Goal: Find specific page/section: Find specific page/section

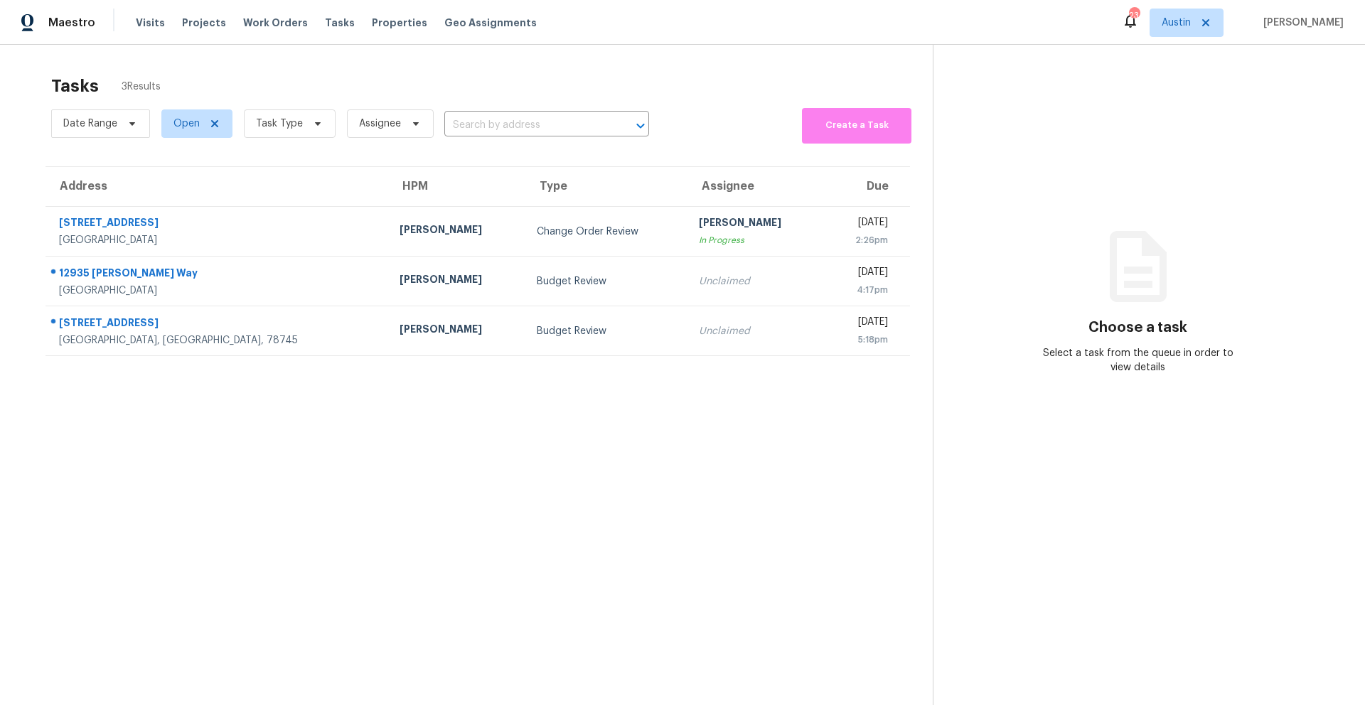
click at [393, 31] on div "Visits Projects Work Orders Tasks Properties Geo Assignments" at bounding box center [345, 23] width 418 height 28
click at [392, 27] on span "Properties" at bounding box center [399, 23] width 55 height 14
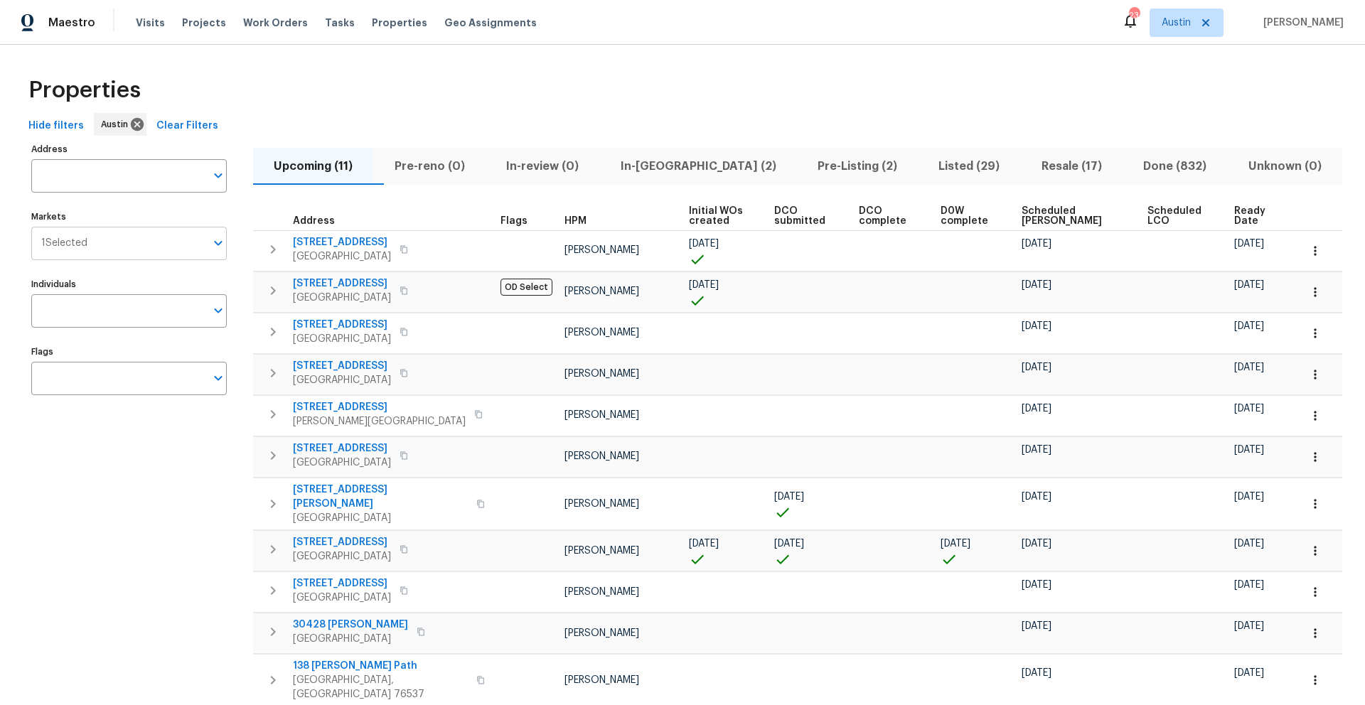
click at [149, 239] on input "Markets" at bounding box center [146, 243] width 118 height 33
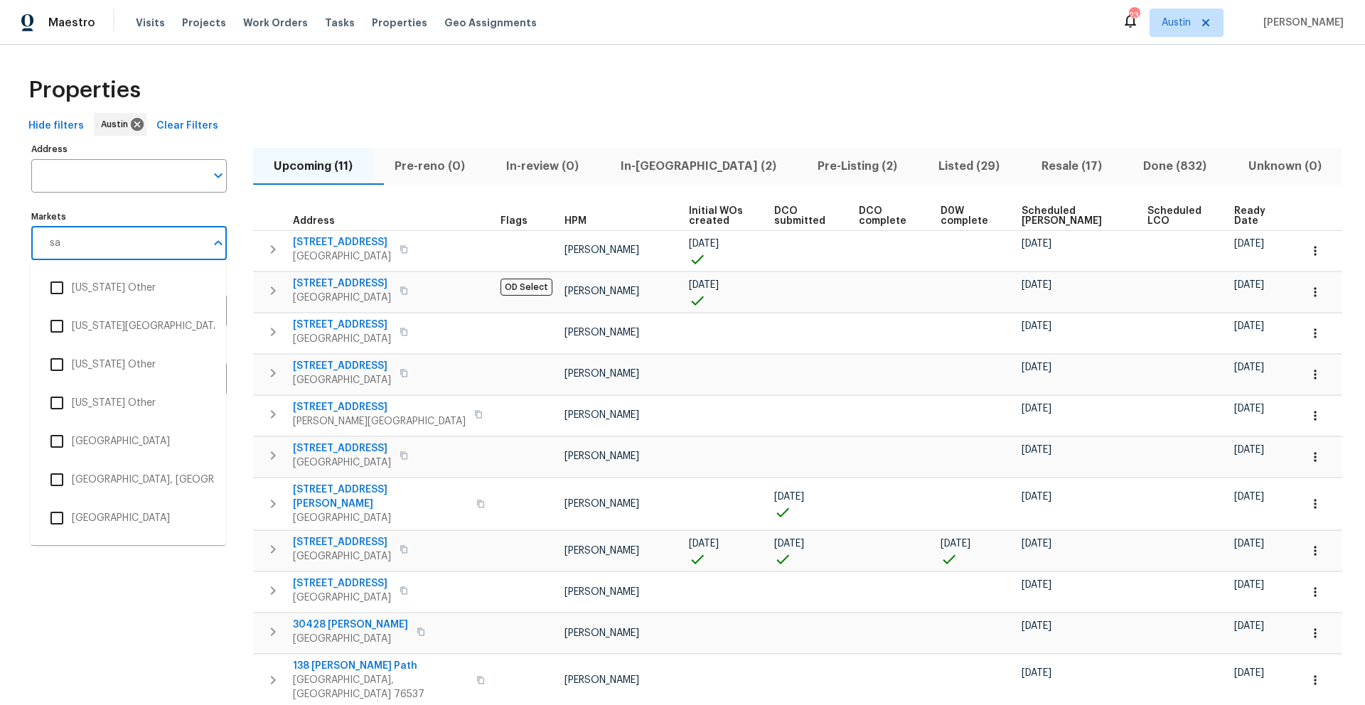
type input "san"
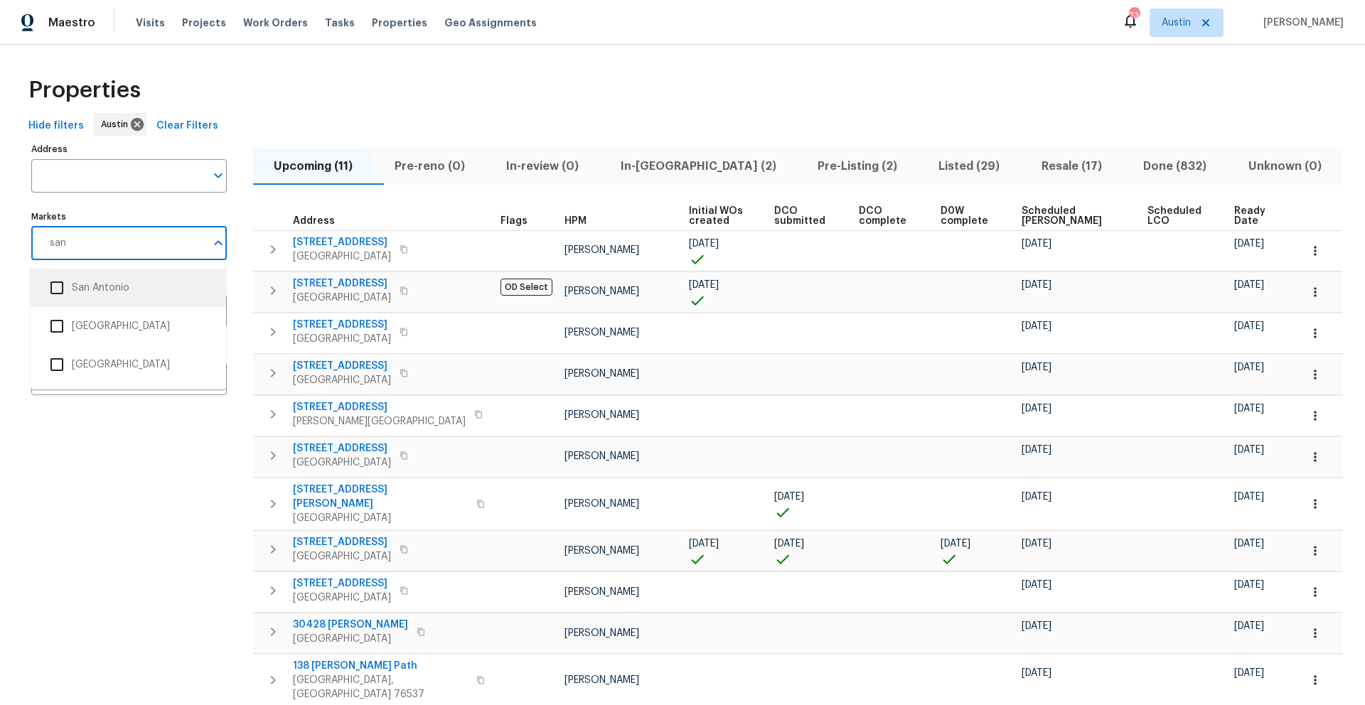
click at [109, 294] on li "San Antonio" at bounding box center [128, 288] width 173 height 30
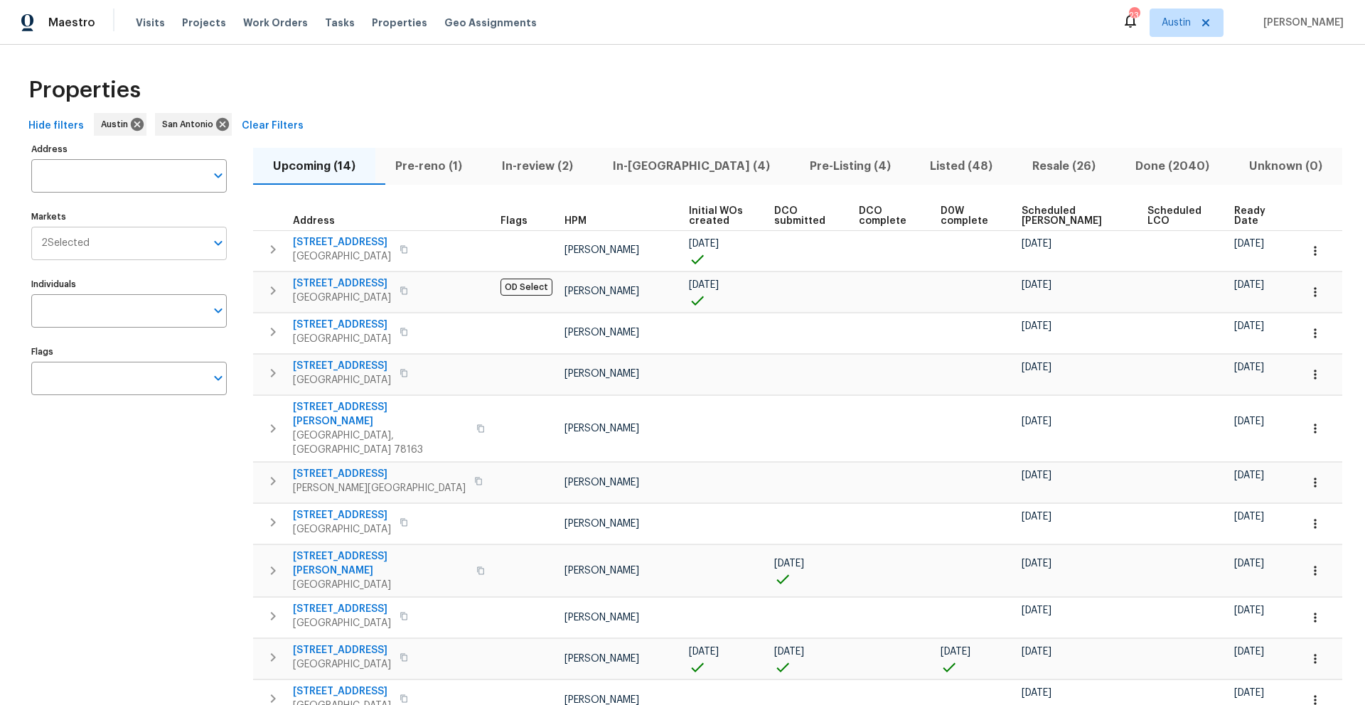
click at [143, 246] on input "Markets" at bounding box center [148, 243] width 116 height 33
type input "kill"
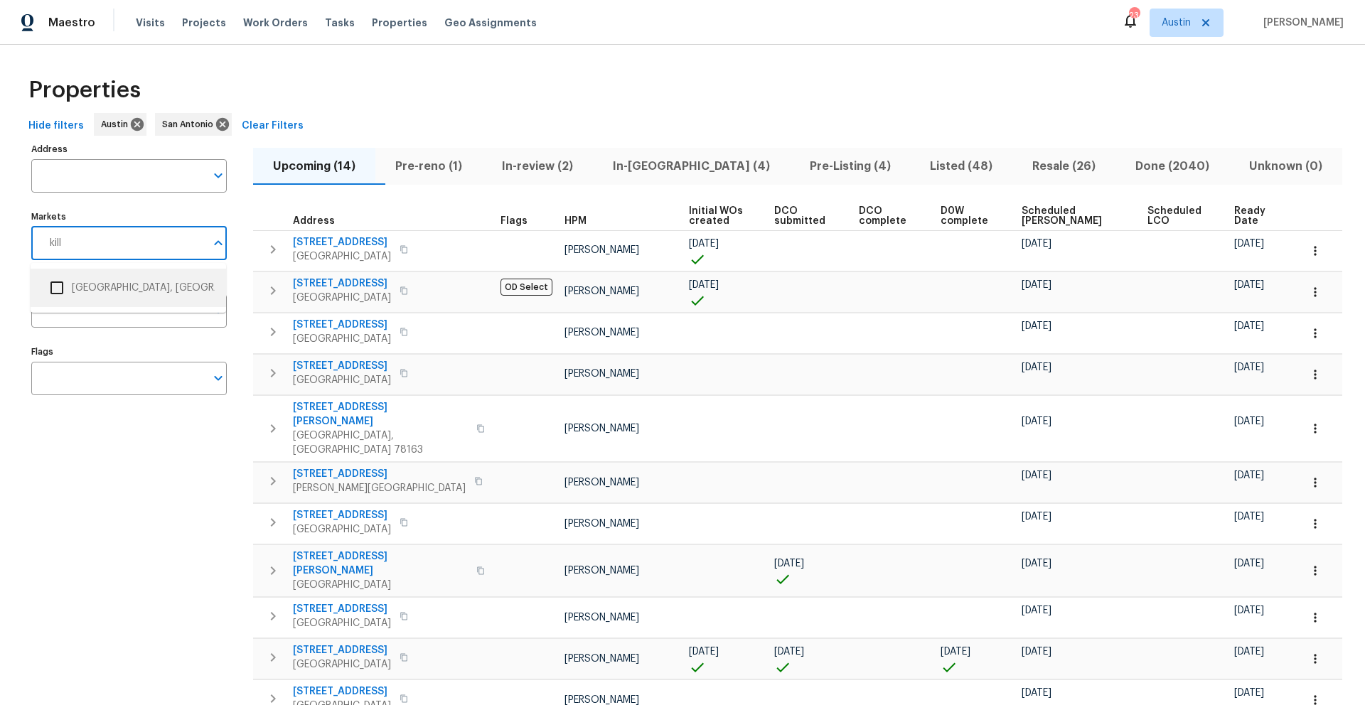
click at [124, 287] on li "[GEOGRAPHIC_DATA], [GEOGRAPHIC_DATA]" at bounding box center [128, 288] width 173 height 30
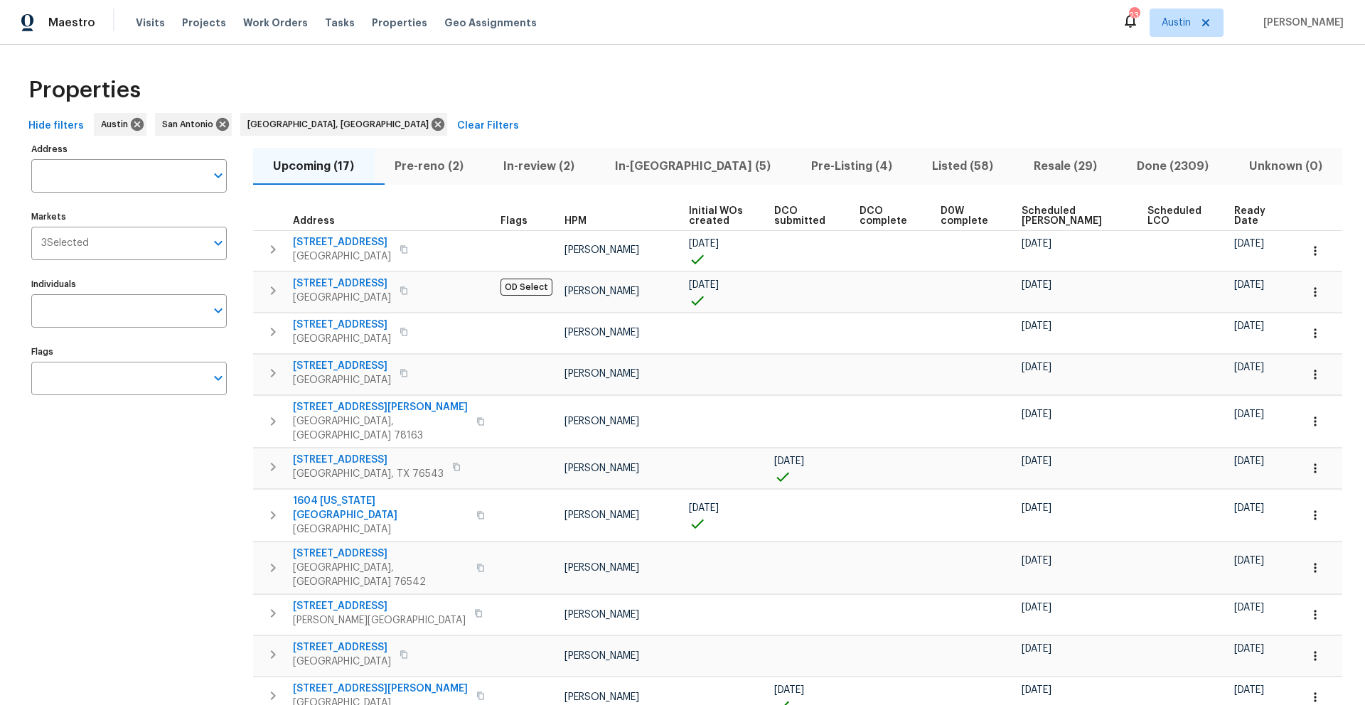
click at [1049, 218] on span "Scheduled [PERSON_NAME]" at bounding box center [1071, 216] width 101 height 20
